Goal: Transaction & Acquisition: Purchase product/service

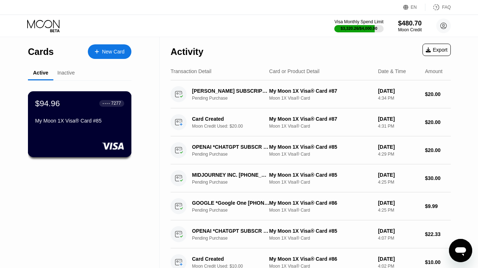
click at [87, 117] on div "$94.96 ● ● ● ● 7277 My Moon 1X Visa® Card #85" at bounding box center [79, 112] width 89 height 28
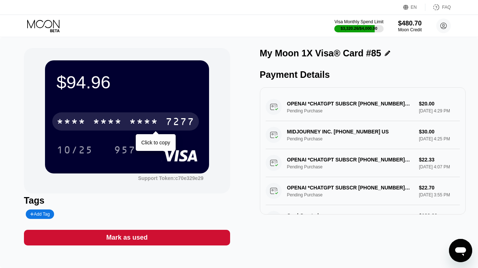
click at [141, 115] on div "* * * * * * * * * * * * 7277" at bounding box center [125, 121] width 147 height 18
click at [141, 115] on div "4513 6500 2894 7277" at bounding box center [125, 121] width 147 height 18
click at [86, 127] on div "* * * * * * * * * * * * 7277" at bounding box center [125, 121] width 147 height 18
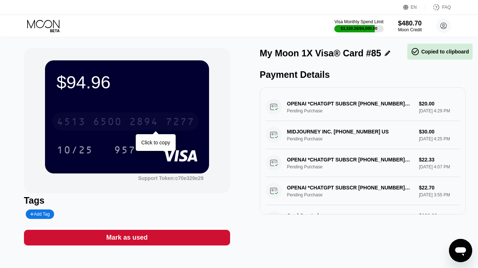
click at [86, 127] on div "4513 6500 2894 7277" at bounding box center [125, 121] width 147 height 18
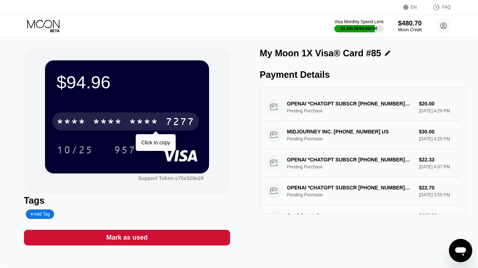
click at [86, 122] on div "* * * * * * * * * * * * 7277" at bounding box center [125, 121] width 147 height 18
click at [86, 122] on div "4513 6500 2894 7277" at bounding box center [125, 121] width 147 height 18
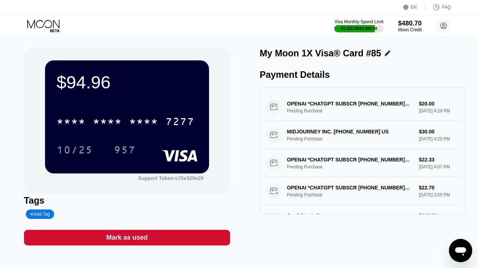
click at [52, 20] on icon at bounding box center [44, 26] width 34 height 13
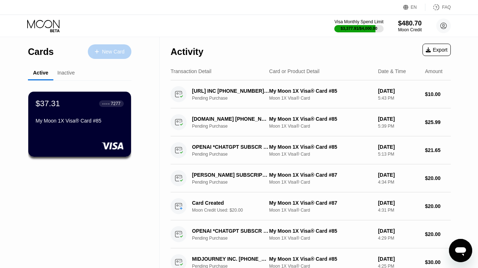
click at [102, 52] on div "New Card" at bounding box center [113, 52] width 23 height 6
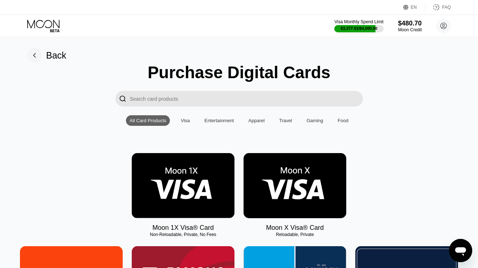
click at [171, 180] on img at bounding box center [183, 185] width 103 height 65
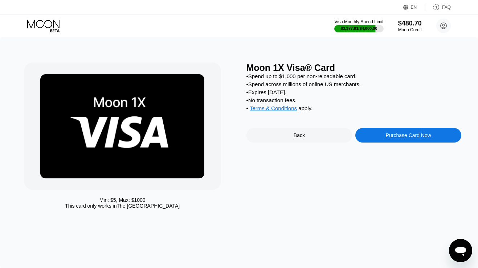
click at [377, 137] on div "Purchase Card Now" at bounding box center [409, 135] width 106 height 15
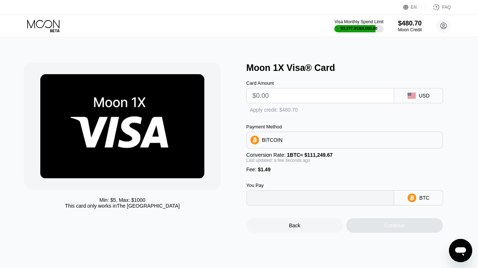
type input "0"
click at [297, 97] on input "text" at bounding box center [321, 95] width 136 height 15
type input "$1"
type input "0.00002239"
type input "$19"
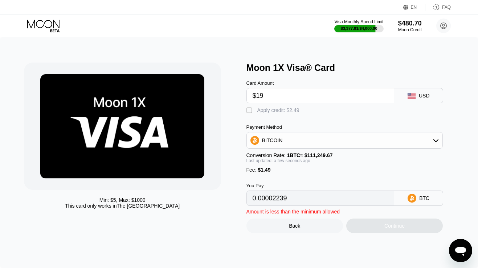
type input "0.00018419"
type input "$190"
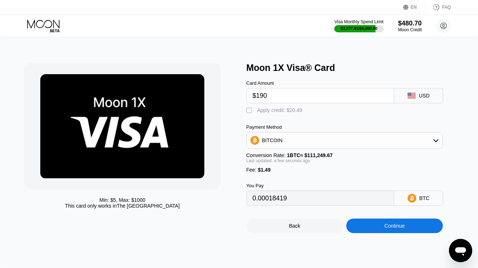
type input "0.00172127"
type input "$190"
click at [287, 109] on div "Apply credit: $191.49" at bounding box center [281, 110] width 48 height 6
type input "0"
click at [363, 229] on div "Continue" at bounding box center [394, 225] width 97 height 15
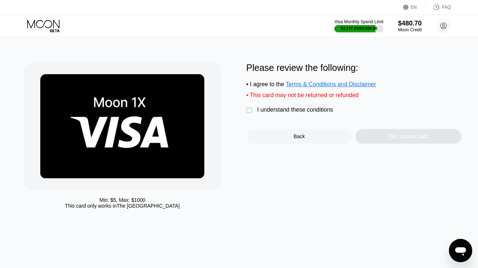
click at [308, 109] on div "I understand these conditions" at bounding box center [295, 109] width 76 height 7
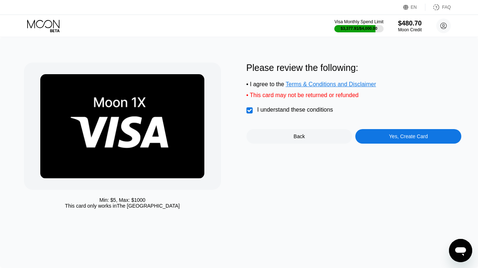
click at [367, 139] on div "Yes, Create Card" at bounding box center [409, 136] width 106 height 15
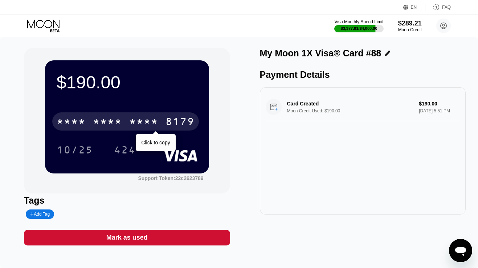
click at [142, 120] on div "* * * *" at bounding box center [143, 123] width 29 height 12
click at [142, 120] on div "2131" at bounding box center [143, 123] width 29 height 12
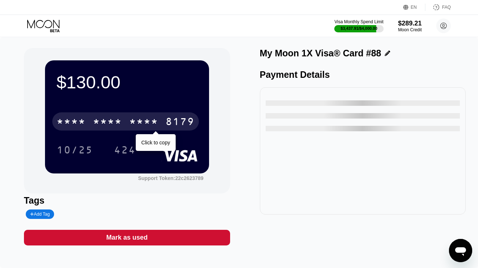
click at [126, 123] on div "* * * * * * * * * * * * 8179" at bounding box center [125, 121] width 147 height 18
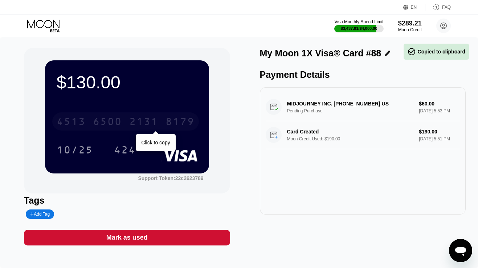
click at [126, 123] on div "4513 6500 2131 8179" at bounding box center [125, 121] width 147 height 18
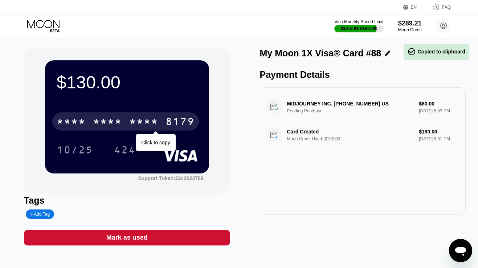
click at [126, 123] on div "* * * * * * * * * * * * 8179" at bounding box center [125, 121] width 147 height 18
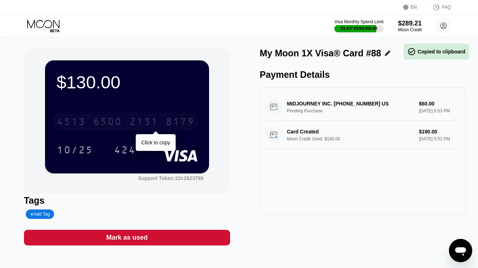
click at [126, 123] on div "4513 6500 2131 8179" at bounding box center [125, 121] width 147 height 18
click at [126, 123] on div "* * * * * * * * * * * * 8179" at bounding box center [125, 121] width 147 height 18
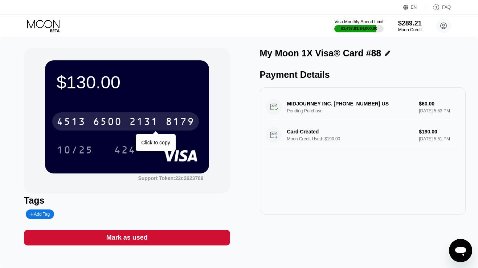
click at [126, 123] on div "4513 6500 2131 8179" at bounding box center [125, 121] width 147 height 18
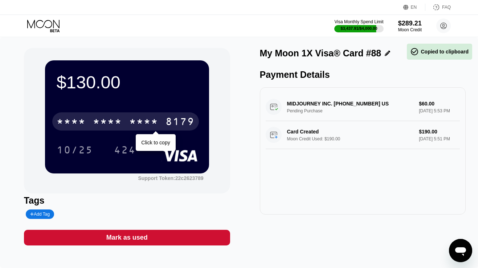
click at [126, 123] on div "* * * * * * * * * * * * 8179" at bounding box center [125, 121] width 147 height 18
click at [113, 123] on div "6500" at bounding box center [107, 123] width 29 height 12
click at [113, 123] on div "* * * *" at bounding box center [107, 123] width 29 height 12
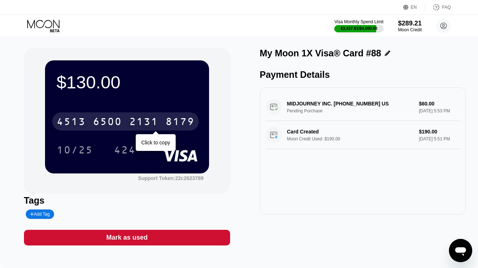
click at [173, 119] on div "8179" at bounding box center [180, 123] width 29 height 12
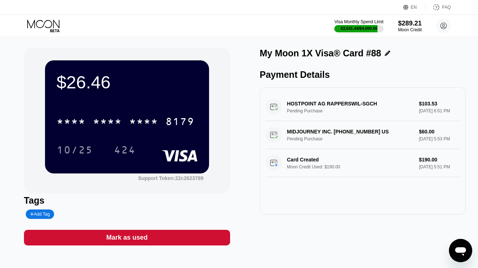
click at [55, 27] on icon at bounding box center [44, 26] width 34 height 13
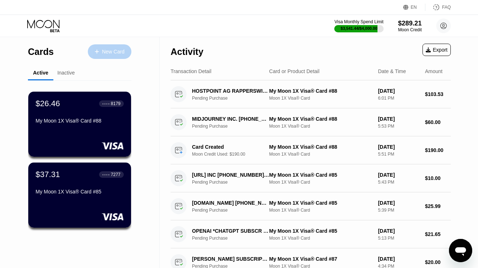
click at [107, 53] on div "New Card" at bounding box center [113, 52] width 23 height 6
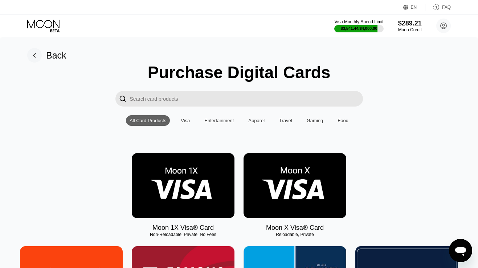
click at [180, 176] on img at bounding box center [183, 185] width 103 height 65
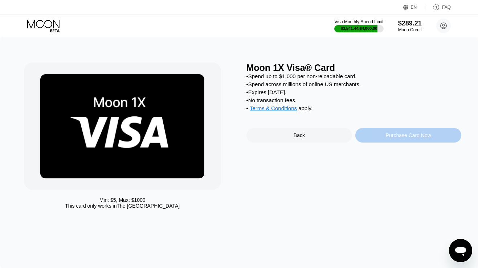
click at [373, 131] on div "Purchase Card Now" at bounding box center [409, 135] width 106 height 15
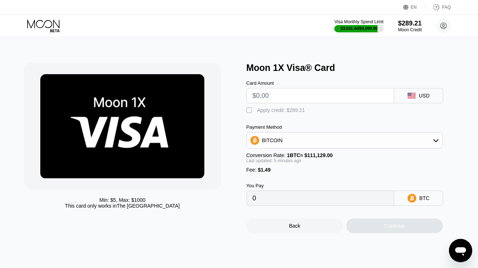
click at [295, 101] on input "text" at bounding box center [321, 95] width 136 height 15
type input "$1"
type input "0.00002241"
type input "$190"
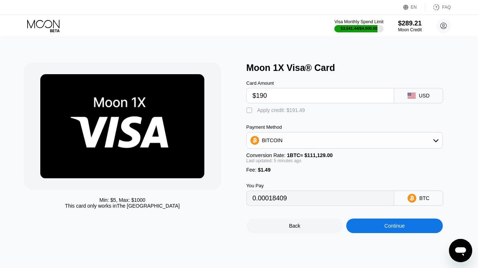
type input "0.00172036"
type input "$190"
click at [280, 110] on div "Apply credit: $191.49" at bounding box center [281, 110] width 48 height 6
type input "0"
click at [360, 227] on div "Continue" at bounding box center [394, 225] width 97 height 15
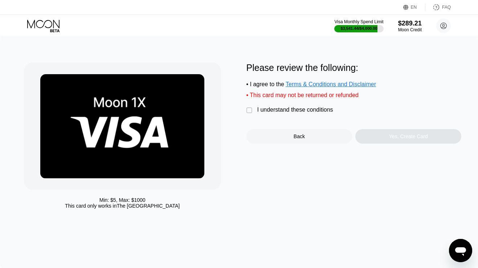
click at [320, 108] on div "I understand these conditions" at bounding box center [295, 109] width 76 height 7
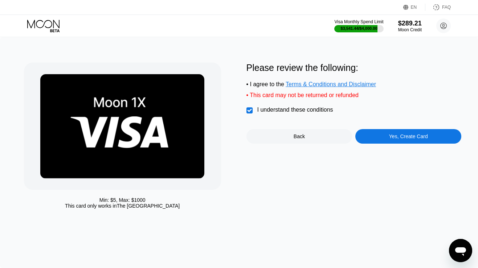
click at [375, 140] on div "Yes, Create Card" at bounding box center [409, 136] width 106 height 15
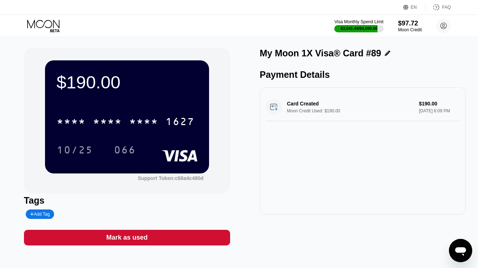
click at [45, 23] on icon at bounding box center [44, 26] width 34 height 13
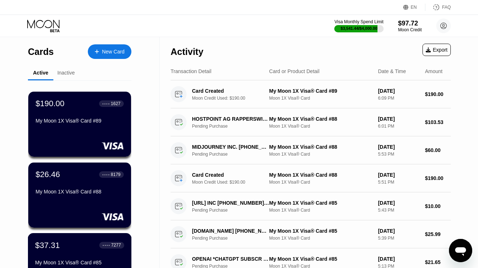
click at [71, 242] on div "$37.31 ● ● ● ● 7277" at bounding box center [79, 244] width 89 height 9
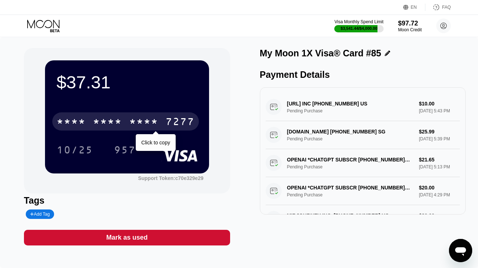
click at [149, 123] on div "* * * *" at bounding box center [143, 123] width 29 height 12
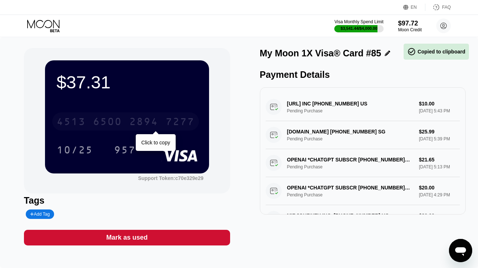
click at [149, 123] on div "2894" at bounding box center [143, 123] width 29 height 12
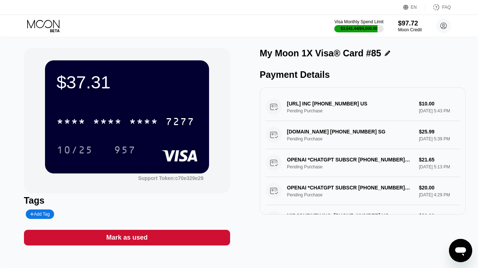
click at [51, 20] on icon at bounding box center [44, 26] width 34 height 13
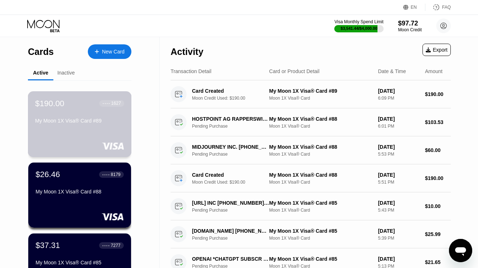
click at [70, 126] on div "My Moon 1X Visa® Card #89" at bounding box center [79, 122] width 89 height 9
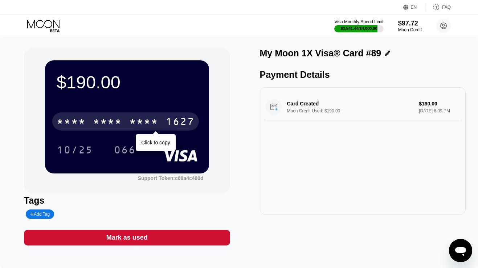
click at [135, 115] on div "* * * * * * * * * * * * 1627" at bounding box center [125, 121] width 147 height 18
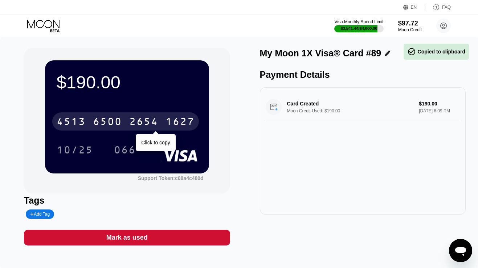
click at [135, 115] on div "4513 6500 2654 1627" at bounding box center [125, 121] width 147 height 18
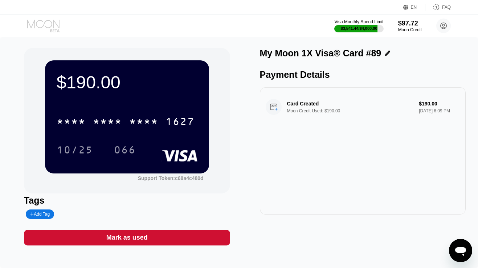
click at [44, 28] on icon at bounding box center [44, 26] width 34 height 13
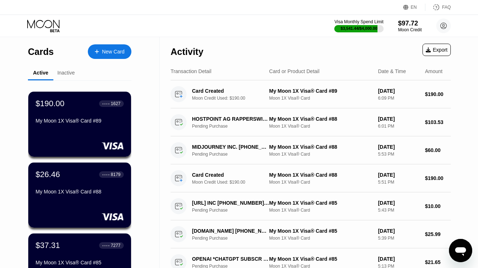
click at [70, 74] on div "Inactive" at bounding box center [65, 73] width 17 height 6
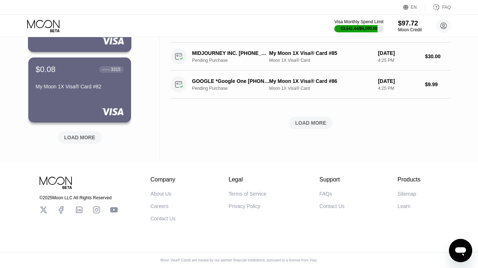
scroll to position [319, 0]
click at [84, 138] on div "LOAD MORE" at bounding box center [79, 137] width 31 height 7
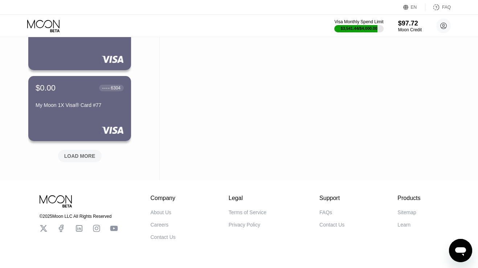
scroll to position [662, 0]
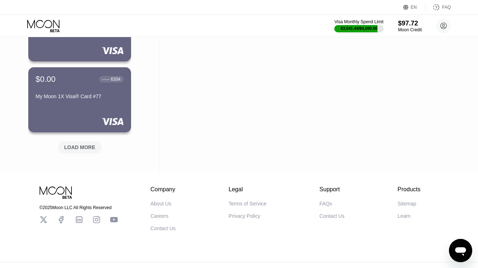
click at [77, 145] on div "LOAD MORE" at bounding box center [79, 147] width 31 height 7
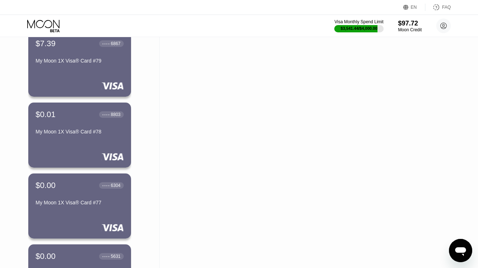
scroll to position [513, 0]
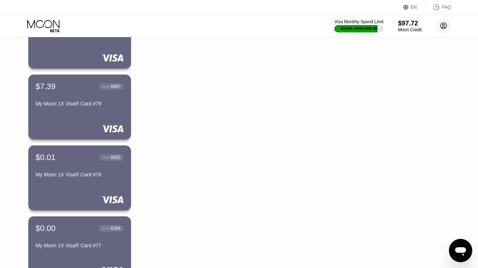
click at [443, 20] on circle at bounding box center [443, 26] width 15 height 15
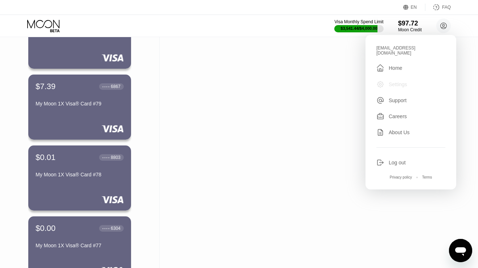
click at [396, 81] on div "Settings" at bounding box center [398, 84] width 19 height 6
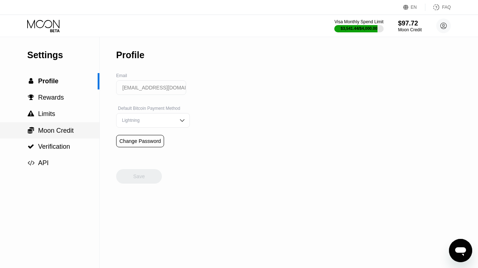
click at [61, 129] on span "Moon Credit" at bounding box center [56, 130] width 36 height 7
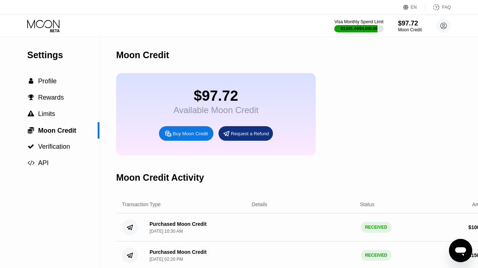
click at [53, 25] on icon at bounding box center [44, 26] width 34 height 13
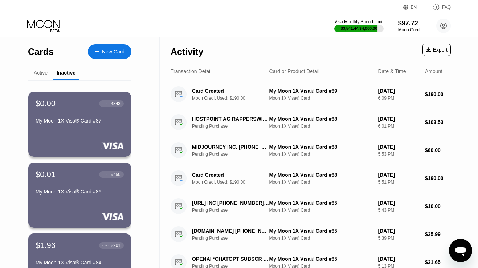
click at [41, 73] on div "Active" at bounding box center [41, 73] width 14 height 6
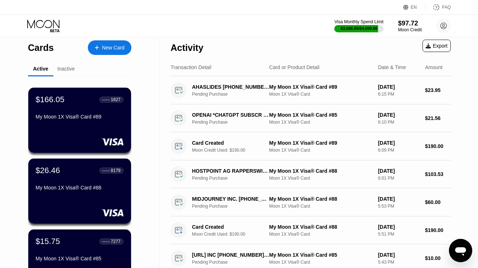
scroll to position [2, 0]
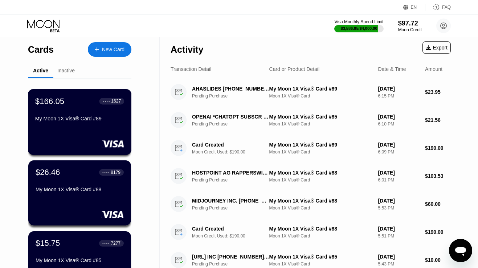
click at [75, 117] on div "My Moon 1X Visa® Card #89" at bounding box center [79, 118] width 89 height 6
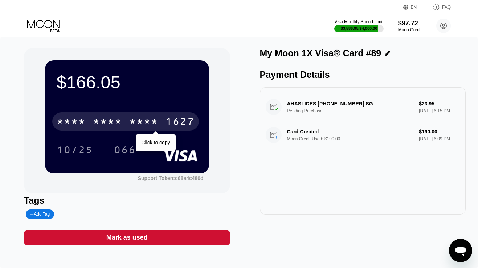
click at [79, 126] on div "* * * *" at bounding box center [71, 123] width 29 height 12
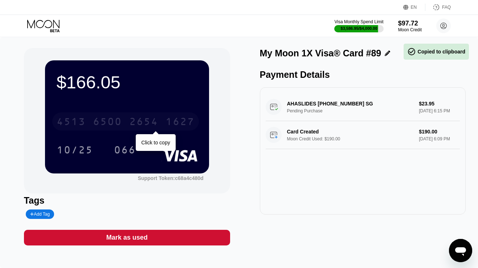
click at [79, 126] on div "4513" at bounding box center [71, 123] width 29 height 12
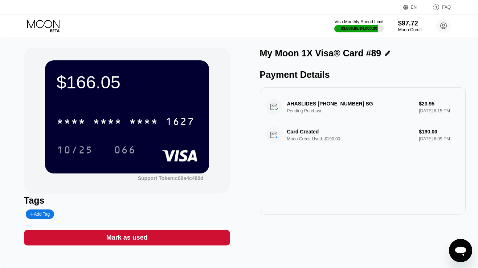
click at [47, 24] on icon at bounding box center [44, 26] width 34 height 13
